Goal: Use online tool/utility: Utilize a website feature to perform a specific function

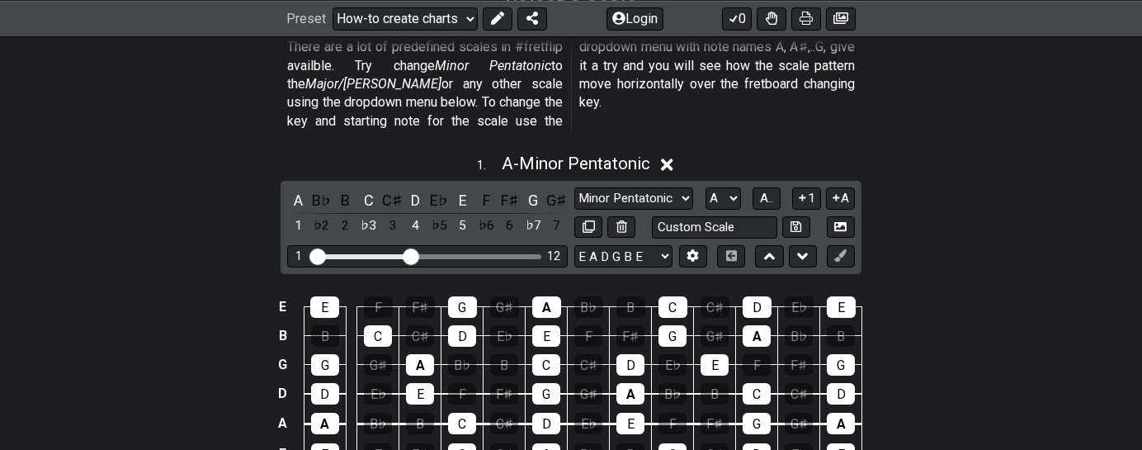
scroll to position [451, 0]
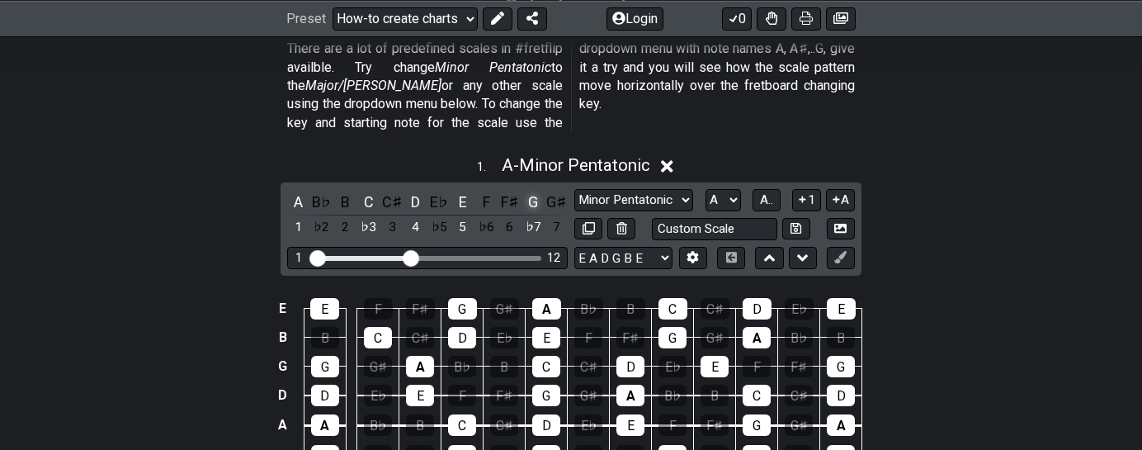
click at [532, 191] on div "G" at bounding box center [532, 202] width 21 height 22
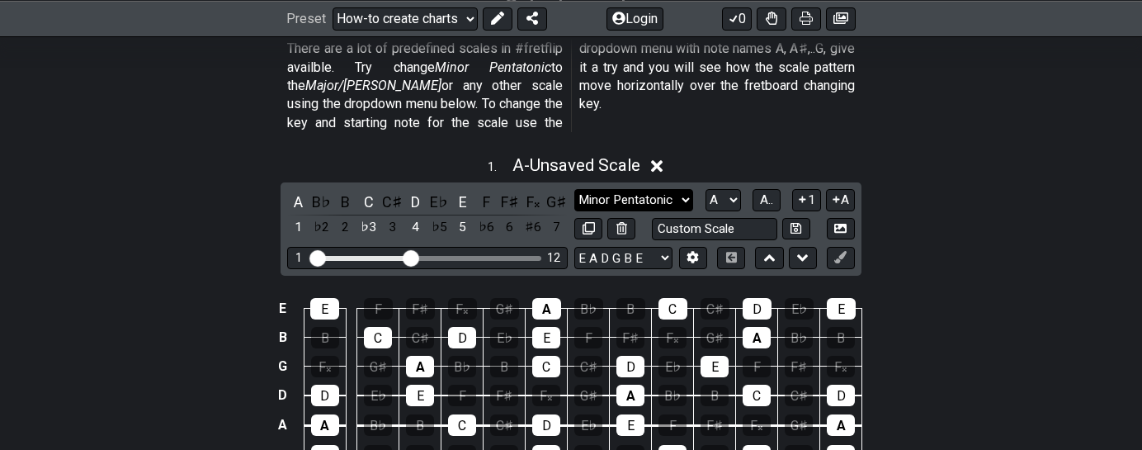
click at [688, 189] on select "Minor Pentatonic New Scale Minor Pentatonic Major Pentatonic Minor Blues Major …" at bounding box center [633, 200] width 119 height 22
select select "Major / [PERSON_NAME]"
click at [574, 189] on select "Minor Pentatonic New Scale Minor Pentatonic Major Pentatonic Minor Blues Major …" at bounding box center [633, 200] width 119 height 22
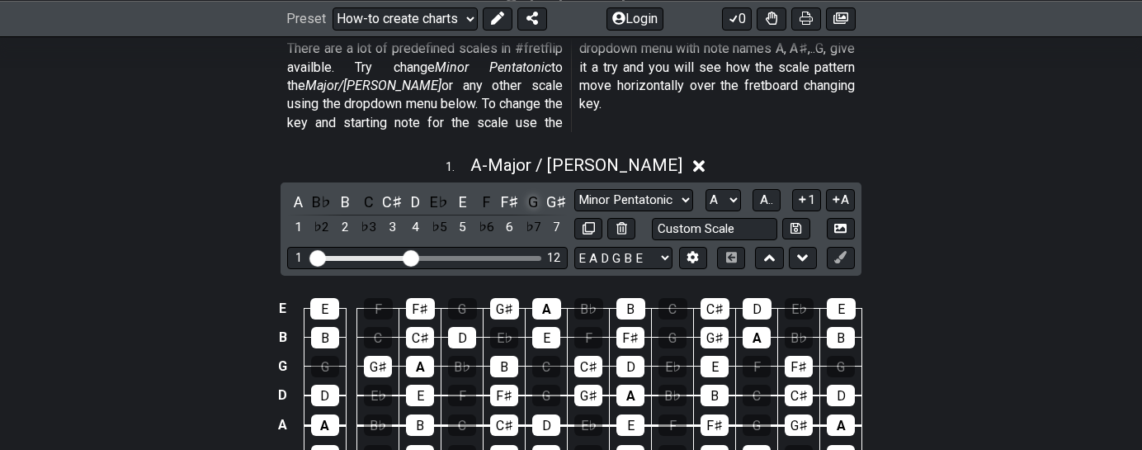
click at [536, 191] on div "G" at bounding box center [532, 202] width 21 height 22
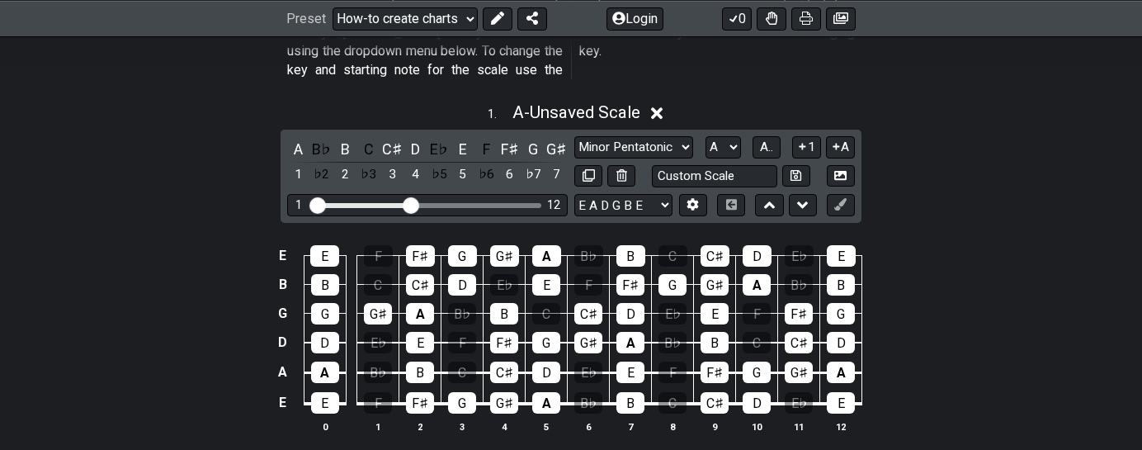
scroll to position [508, 0]
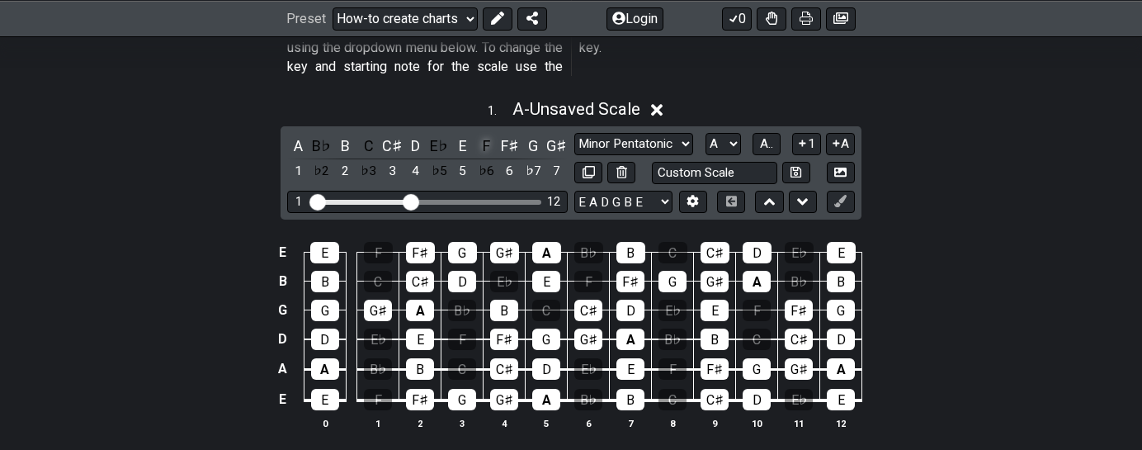
click at [489, 135] on div "F" at bounding box center [485, 146] width 21 height 22
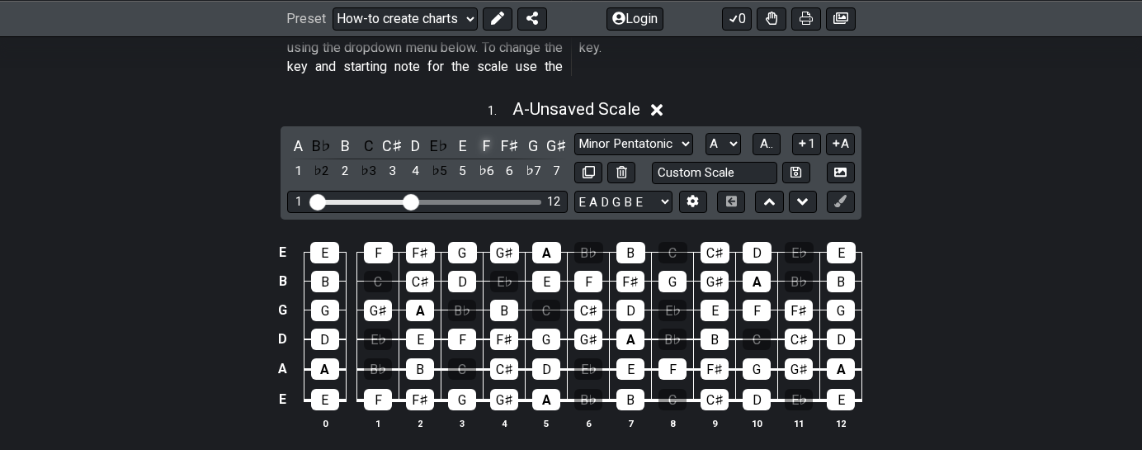
click at [489, 135] on div "F" at bounding box center [485, 146] width 21 height 22
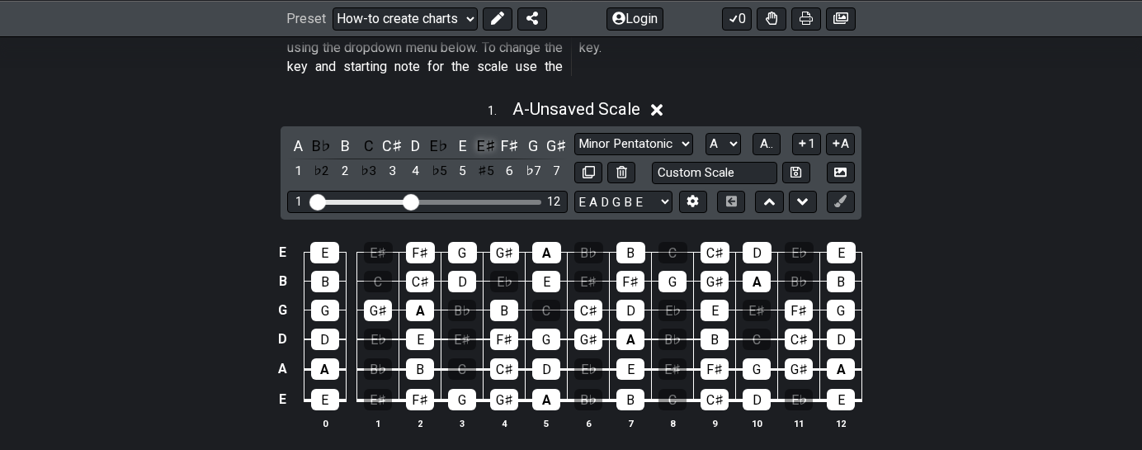
click at [487, 135] on div "E♯" at bounding box center [485, 146] width 21 height 22
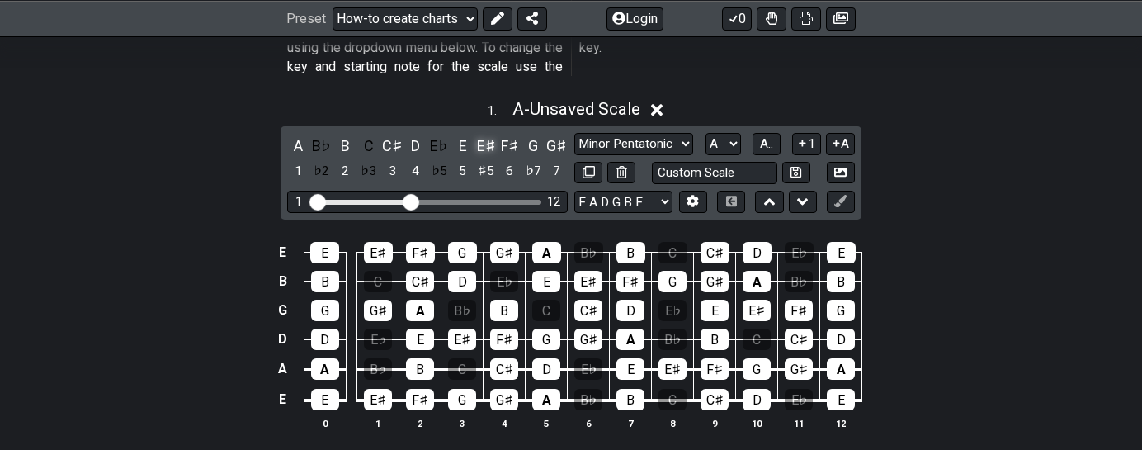
click at [487, 135] on div "E♯" at bounding box center [485, 146] width 21 height 22
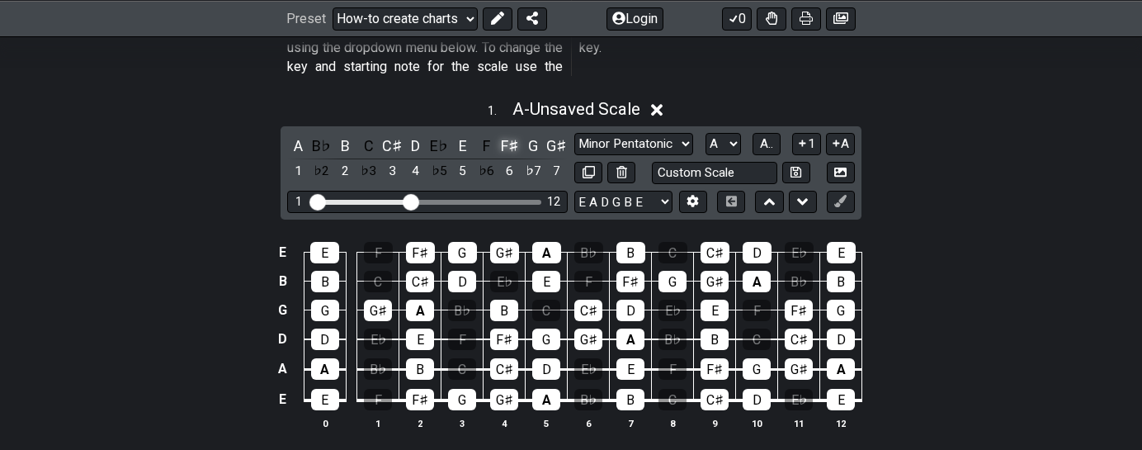
click at [508, 135] on div "F♯" at bounding box center [509, 146] width 21 height 22
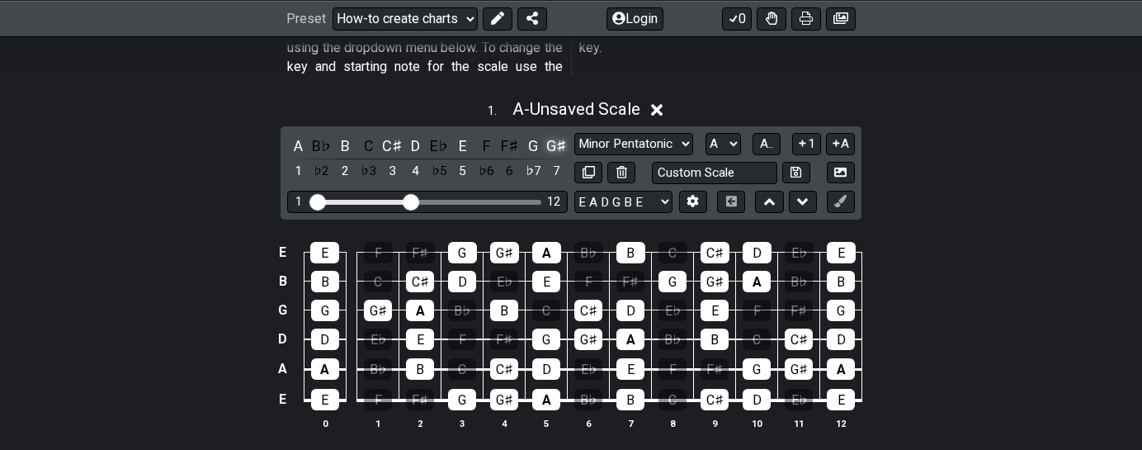
click at [564, 135] on div "G♯" at bounding box center [556, 146] width 21 height 22
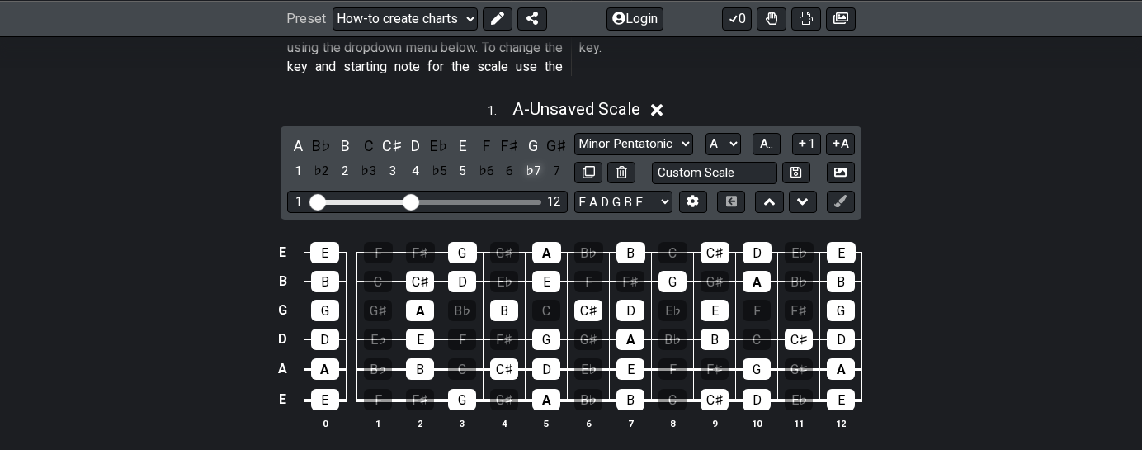
click at [538, 160] on div "♭7" at bounding box center [532, 171] width 21 height 22
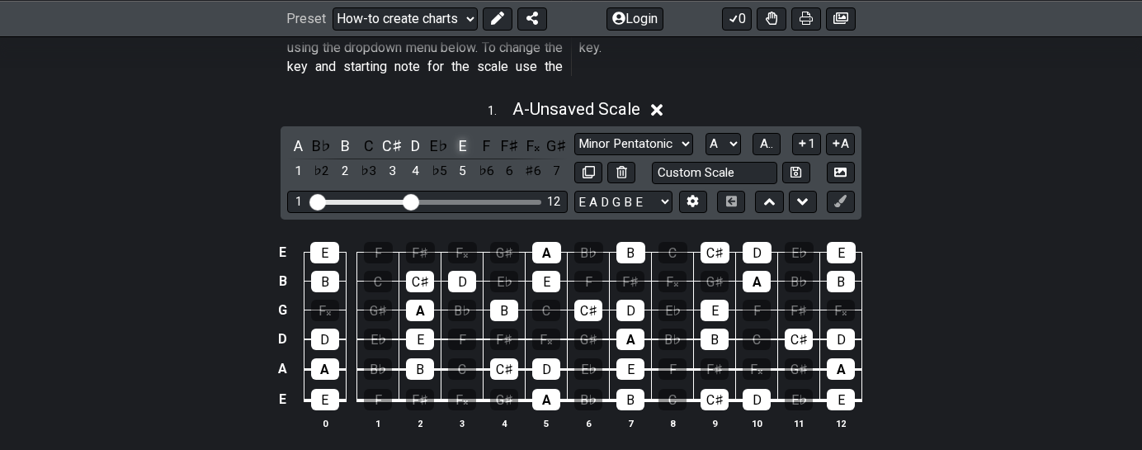
click at [463, 135] on div "E" at bounding box center [462, 146] width 21 height 22
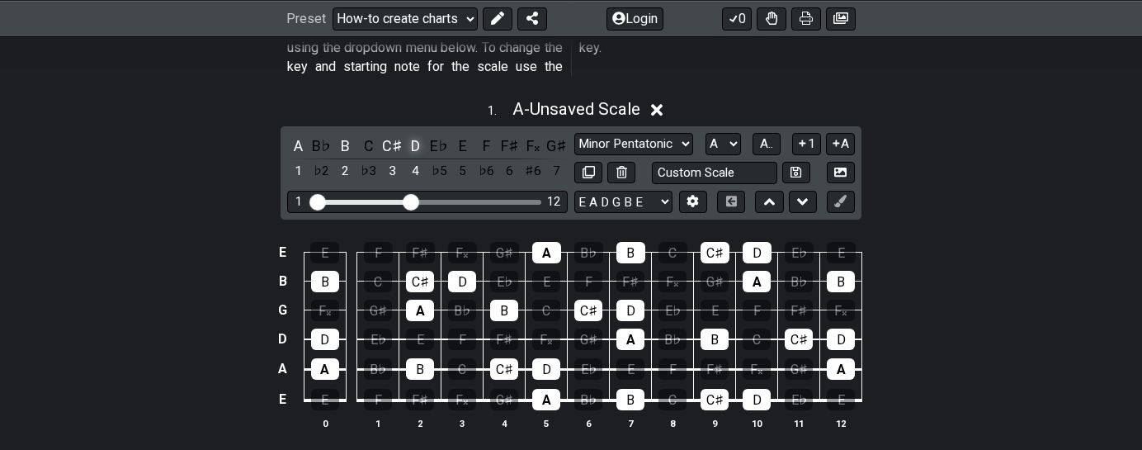
click at [418, 135] on div "D" at bounding box center [415, 146] width 21 height 22
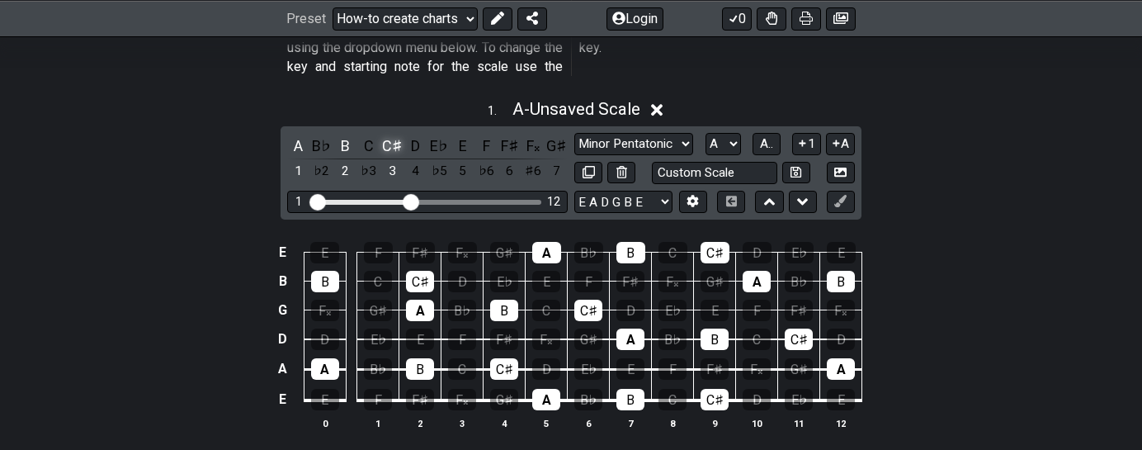
click at [391, 135] on div "C♯" at bounding box center [391, 146] width 21 height 22
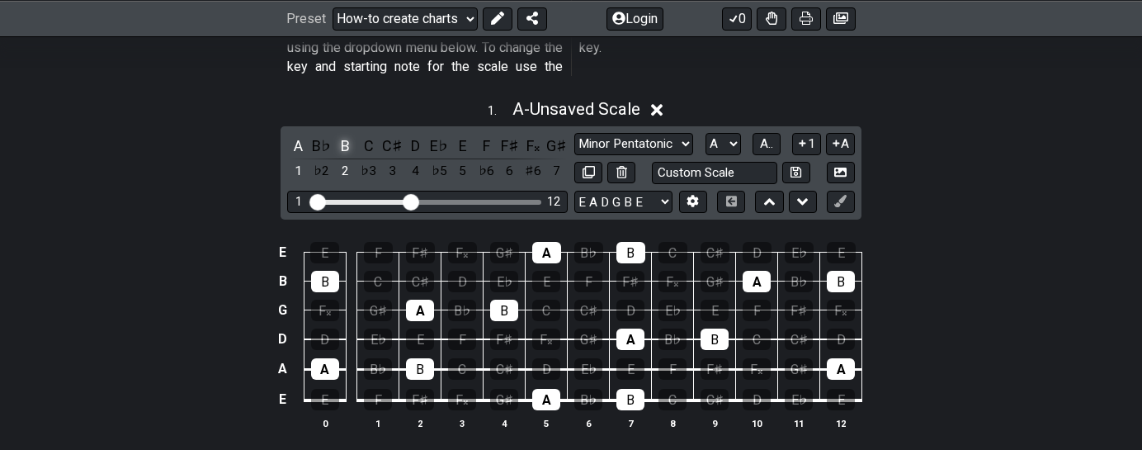
click at [345, 135] on div "B" at bounding box center [344, 146] width 21 height 22
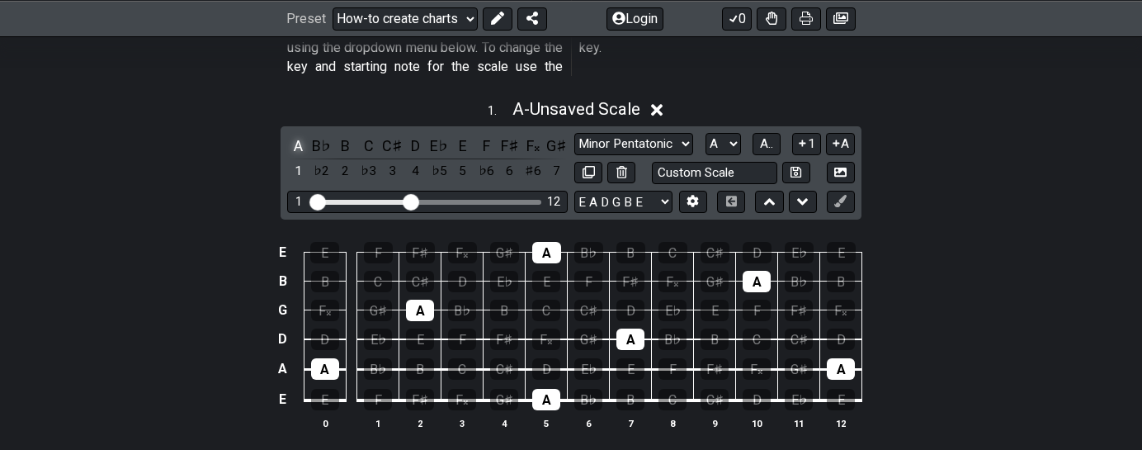
click at [300, 135] on div "A" at bounding box center [297, 146] width 21 height 22
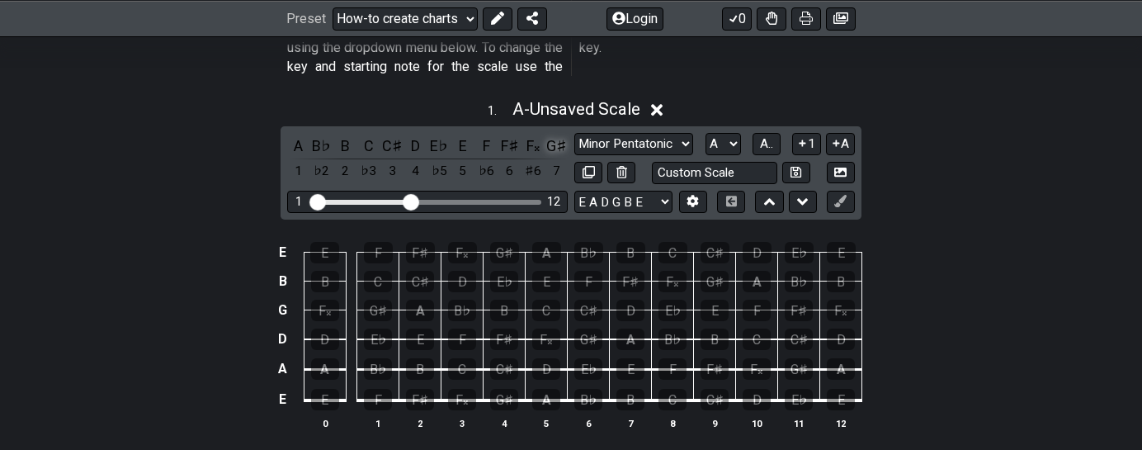
click at [555, 135] on div "G♯" at bounding box center [556, 146] width 21 height 22
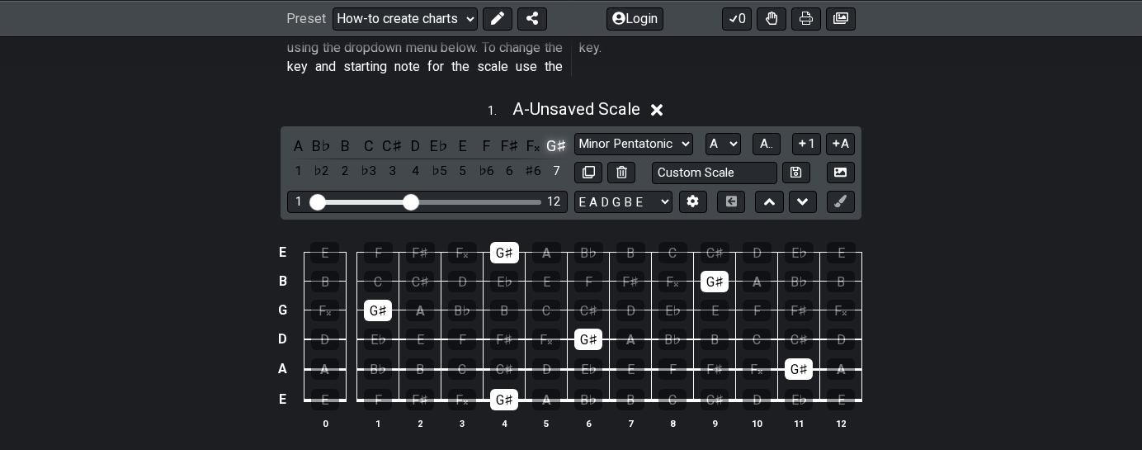
click at [555, 135] on div "G♯" at bounding box center [556, 146] width 21 height 22
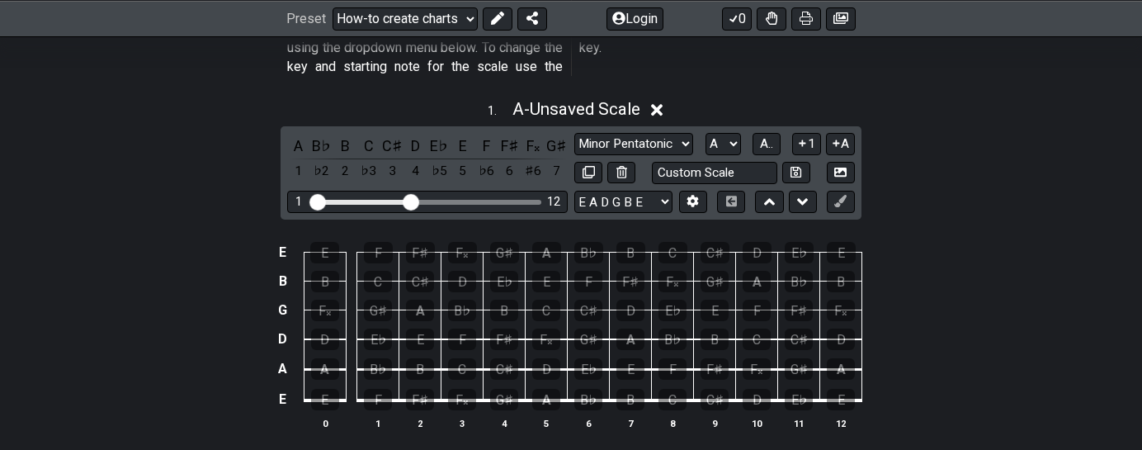
click at [658, 104] on icon at bounding box center [657, 110] width 12 height 12
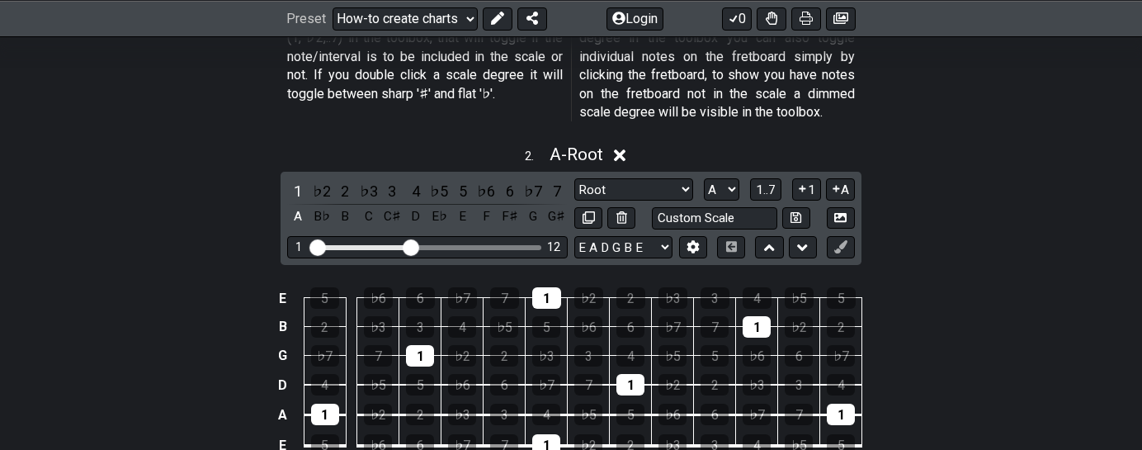
scroll to position [1038, 0]
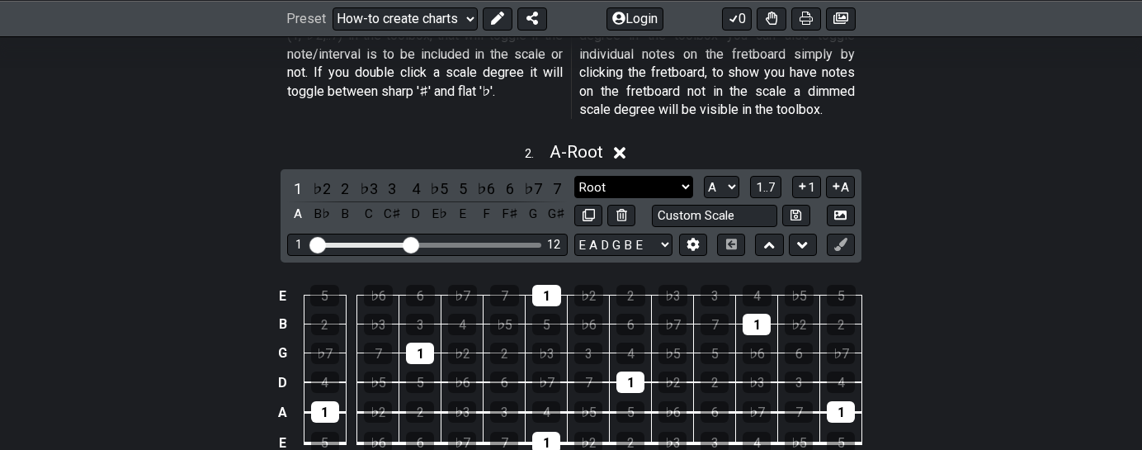
click at [685, 176] on select "Root Root Minor Pentatonic Major Pentatonic Minor Blues Major Blues Major / Ion…" at bounding box center [633, 187] width 119 height 22
select select "Major / [PERSON_NAME]"
click at [574, 176] on select "Root Root Minor Pentatonic Major Pentatonic Minor Blues Major Blues Major / Ion…" at bounding box center [633, 187] width 119 height 22
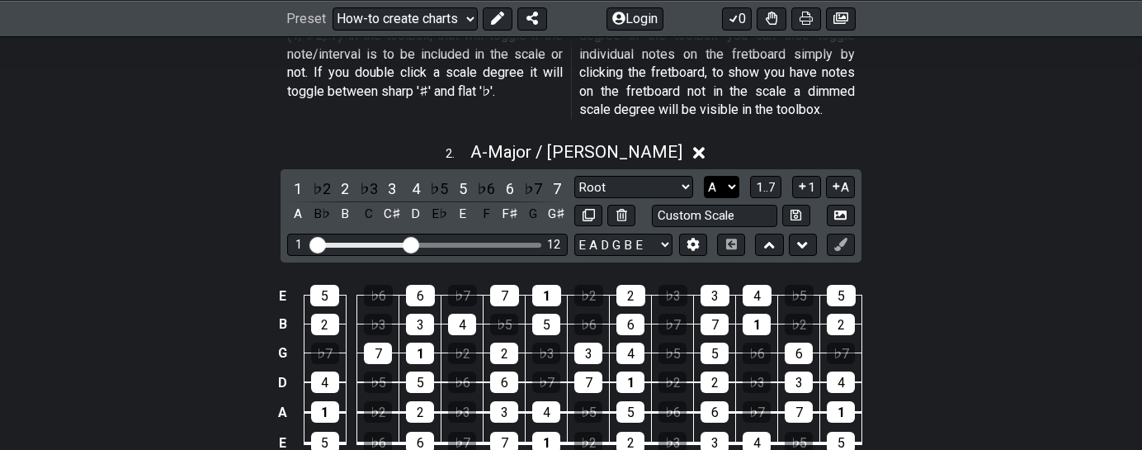
click at [735, 176] on select "A♭ A A♯ B♭ B C C♯ D♭ D D♯ E♭ E F F♯ G♭ G G♯" at bounding box center [721, 187] width 35 height 22
select select "G"
click at [704, 176] on select "A♭ A A♯ B♭ B C C♯ D♭ D D♯ E♭ E F F♯ G♭ G G♯" at bounding box center [721, 187] width 35 height 22
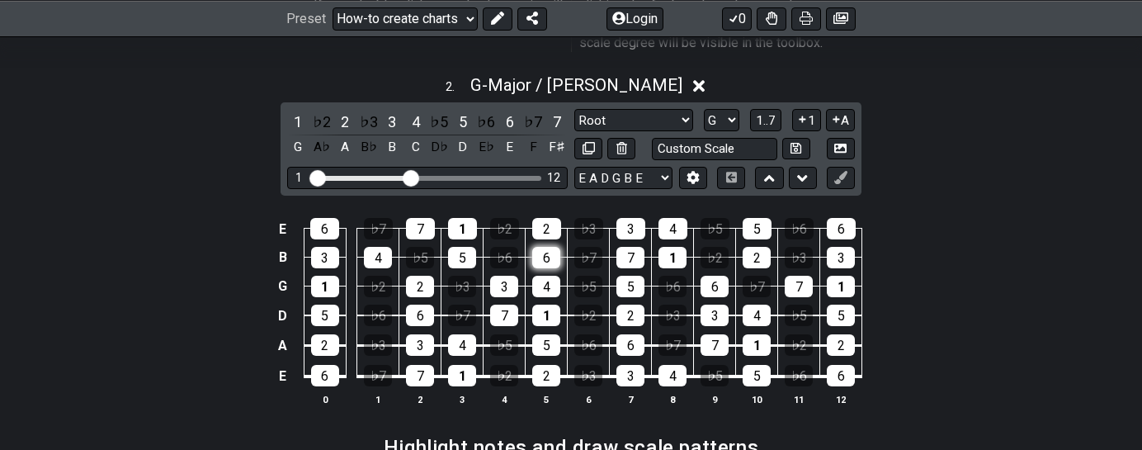
scroll to position [1103, 0]
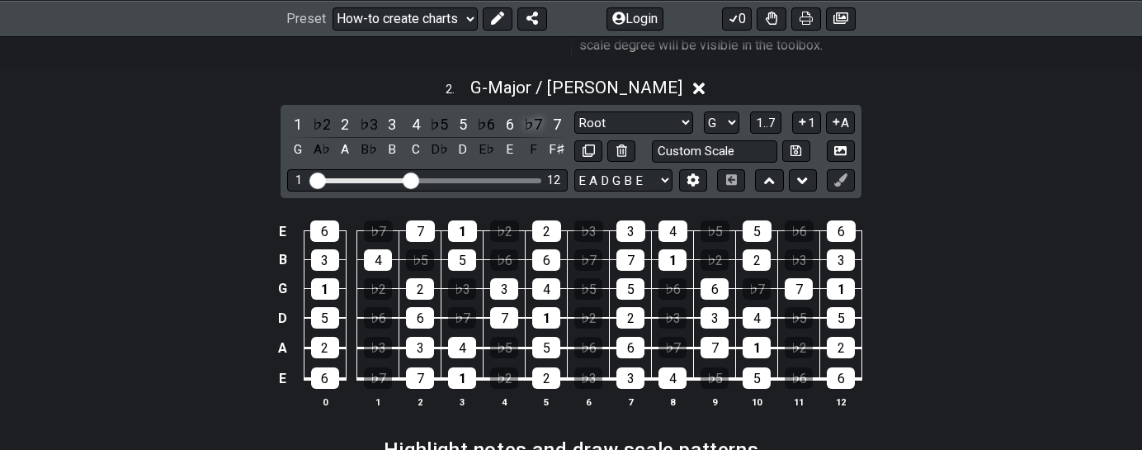
click at [534, 113] on div "♭7" at bounding box center [532, 124] width 21 height 22
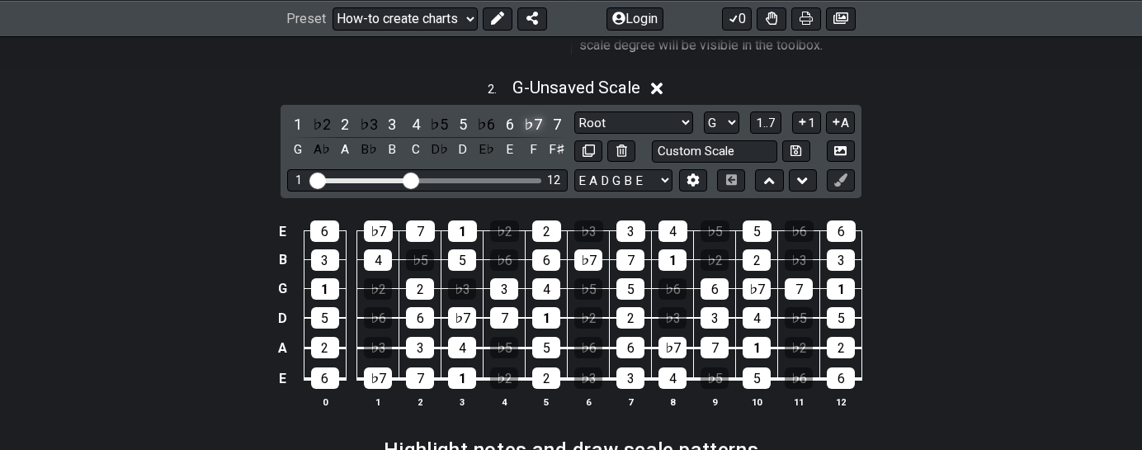
click at [534, 113] on div "♭7" at bounding box center [532, 124] width 21 height 22
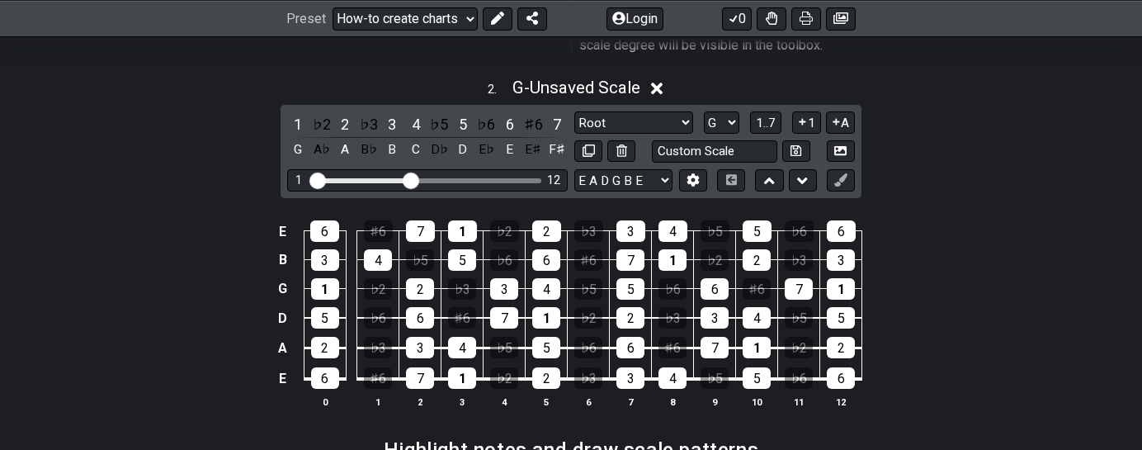
click at [534, 113] on div "♯6" at bounding box center [532, 124] width 21 height 22
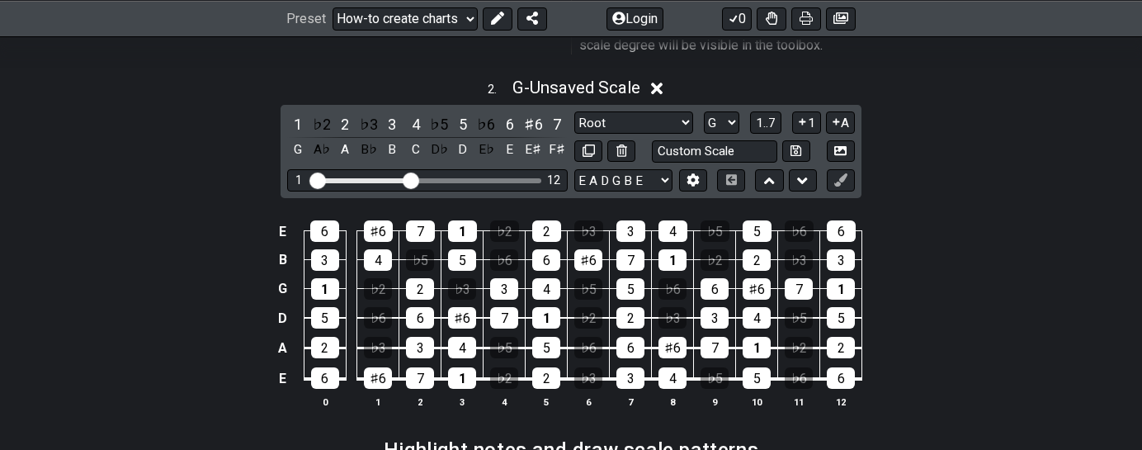
click at [534, 113] on div "♯6" at bounding box center [532, 124] width 21 height 22
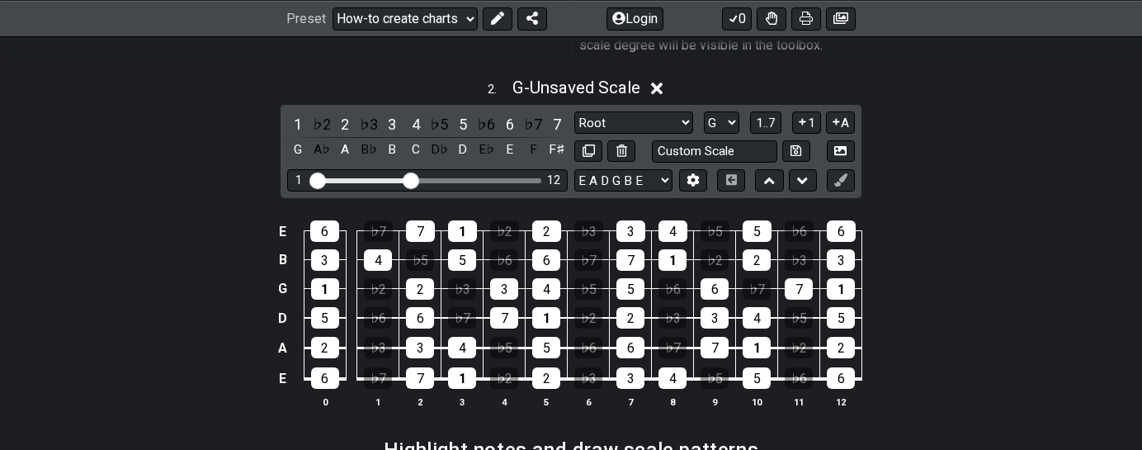
click at [534, 113] on div "♭7" at bounding box center [532, 124] width 21 height 22
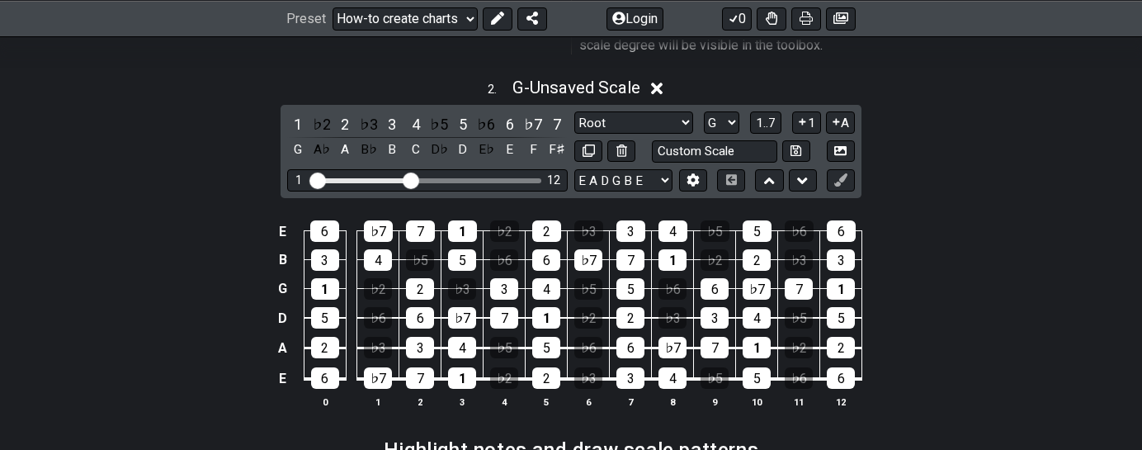
click at [534, 113] on div "♭7" at bounding box center [532, 124] width 21 height 22
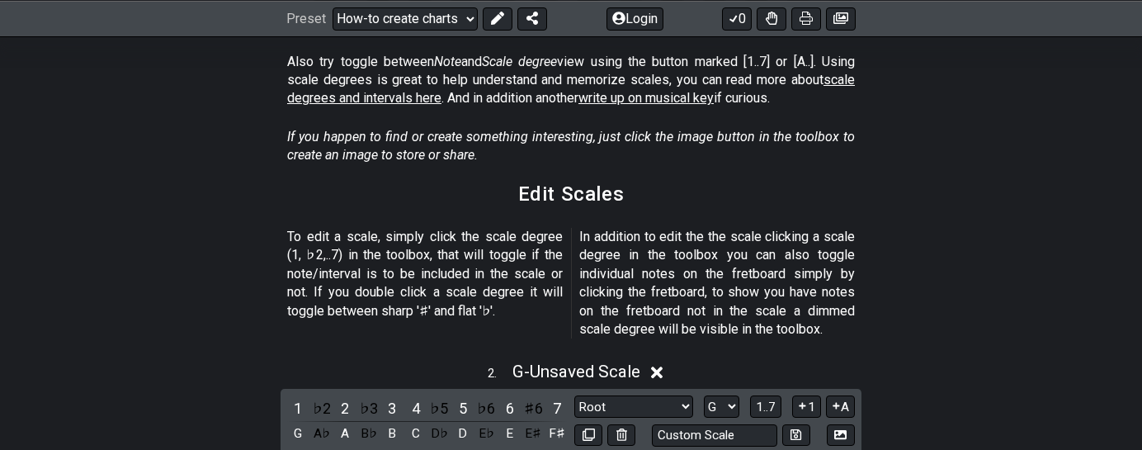
scroll to position [725, 0]
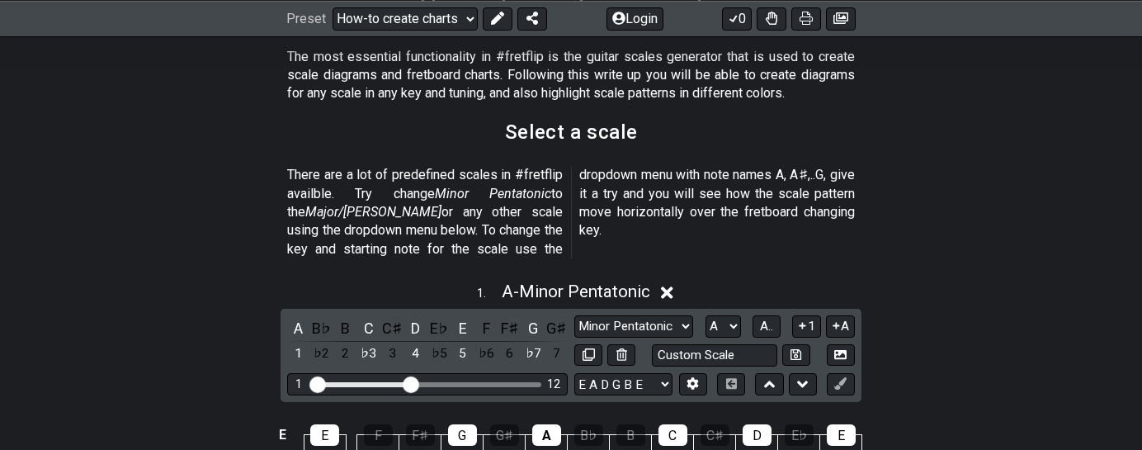
scroll to position [331, 0]
